Goal: Information Seeking & Learning: Learn about a topic

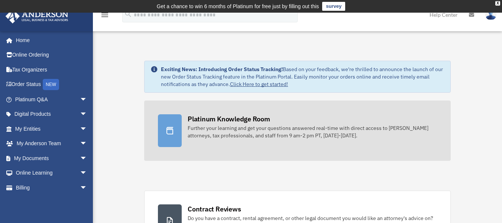
drag, startPoint x: 0, startPoint y: 0, endPoint x: 217, endPoint y: 132, distance: 253.9
click at [217, 132] on div "Further your learning and get your questions answered real-time with direct acc…" at bounding box center [313, 131] width 250 height 15
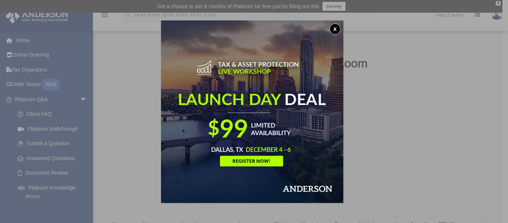
click at [337, 23] on img at bounding box center [252, 111] width 182 height 182
click at [336, 29] on button "x" at bounding box center [335, 28] width 11 height 11
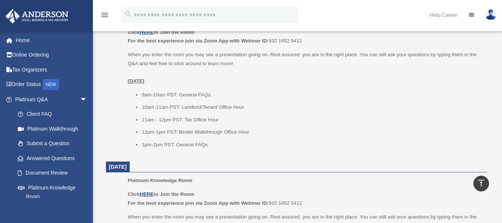
scroll to position [865, 0]
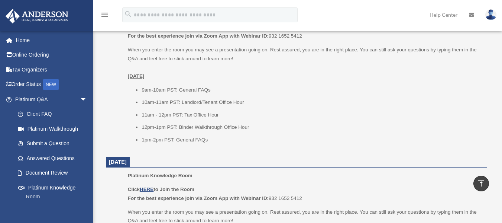
click at [332, 15] on div "menu search Site Menu add freckledfleur@gmail.com My Profile Reset Password Log…" at bounding box center [251, 18] width 491 height 25
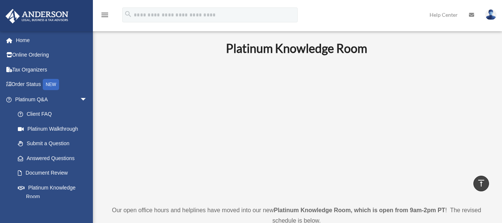
scroll to position [0, 0]
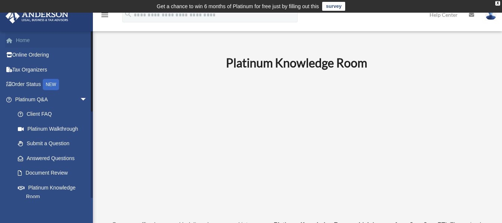
click at [20, 38] on link "Home" at bounding box center [51, 40] width 93 height 15
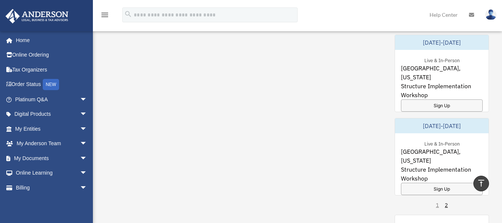
scroll to position [591, 0]
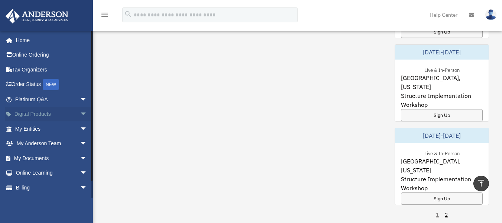
click at [39, 113] on link "Digital Products arrow_drop_down" at bounding box center [51, 114] width 93 height 15
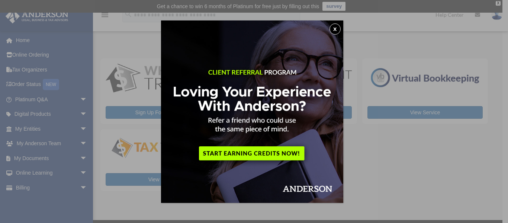
click at [338, 27] on button "x" at bounding box center [335, 28] width 11 height 11
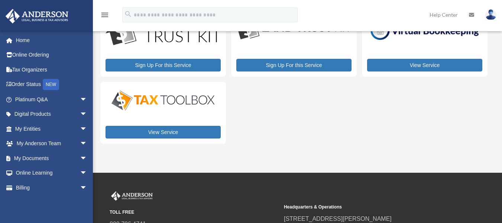
scroll to position [49, 0]
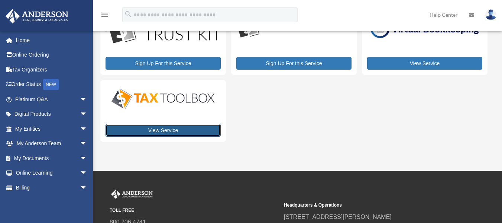
click at [195, 130] on link "View Service" at bounding box center [163, 130] width 115 height 13
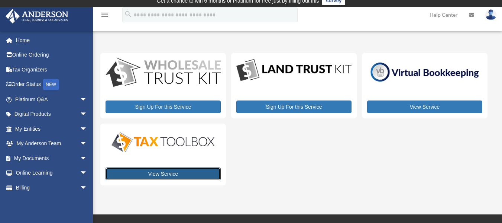
scroll to position [0, 0]
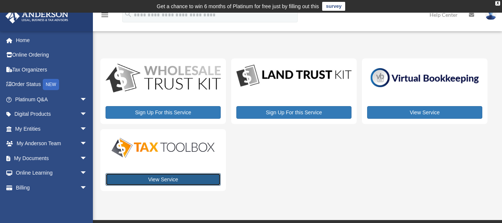
click at [173, 173] on link "View Service" at bounding box center [163, 179] width 115 height 13
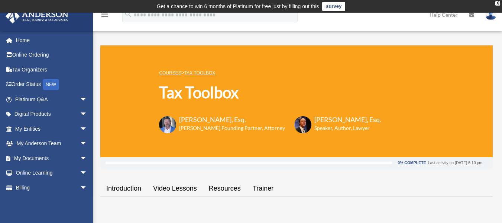
click at [225, 188] on link "Resources" at bounding box center [225, 188] width 44 height 21
click at [38, 173] on link "Online Learning arrow_drop_down" at bounding box center [51, 172] width 93 height 15
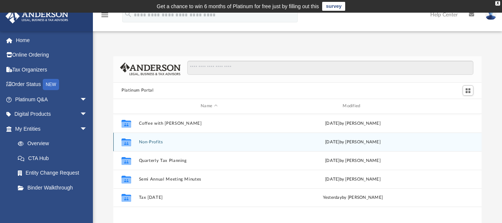
scroll to position [164, 363]
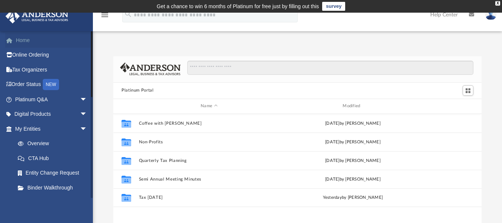
click at [25, 38] on link "Home" at bounding box center [51, 40] width 93 height 15
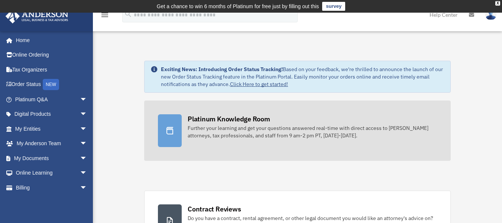
click at [391, 135] on div "Further your learning and get your questions answered real-time with direct acc…" at bounding box center [313, 131] width 250 height 15
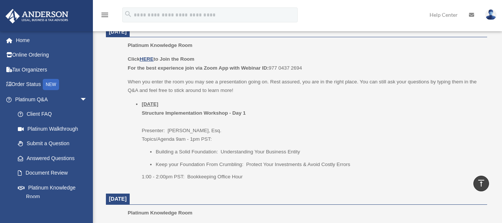
scroll to position [317, 0]
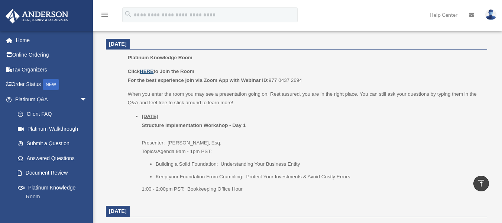
click at [150, 70] on u "HERE" at bounding box center [147, 71] width 14 height 6
click at [55, 110] on link "Client FAQ" at bounding box center [54, 114] width 88 height 15
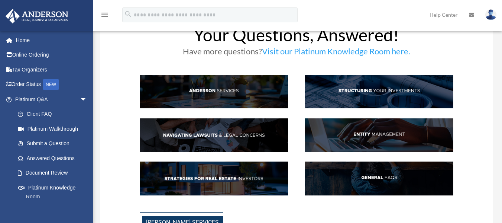
scroll to position [33, 0]
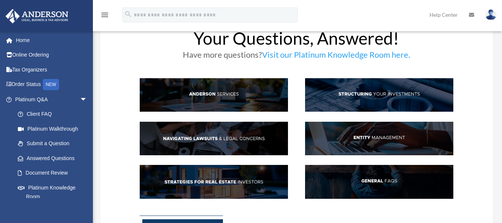
click at [389, 97] on img at bounding box center [379, 94] width 148 height 33
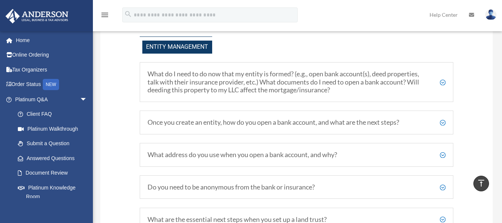
scroll to position [821, 0]
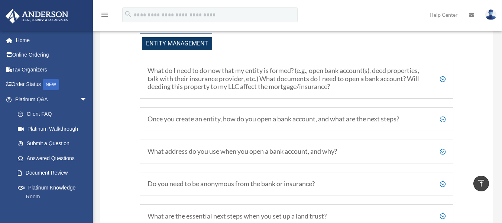
click at [352, 118] on h5 "Once you create an entity, how do you open a bank account, and what are the nex…" at bounding box center [297, 119] width 299 height 8
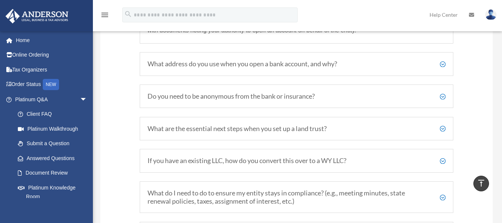
scroll to position [977, 0]
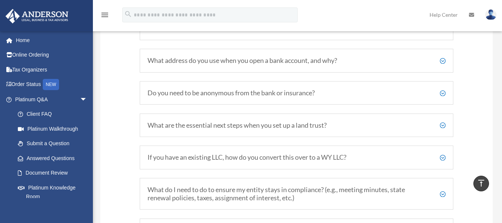
click at [440, 125] on h5 "What are the essential next steps when you set up a land trust?" at bounding box center [297, 125] width 299 height 8
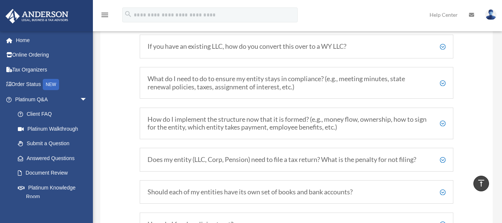
scroll to position [1130, 0]
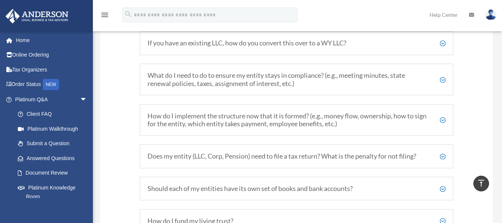
click at [382, 85] on h5 "What do I need to do to ensure my entity stays in compliance? (e.g., meeting mi…" at bounding box center [297, 79] width 299 height 16
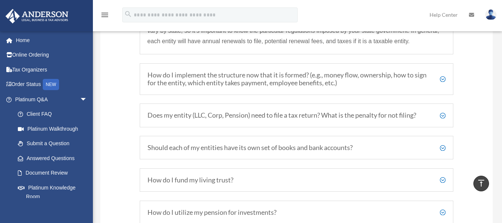
scroll to position [1026, 0]
